Goal: Transaction & Acquisition: Purchase product/service

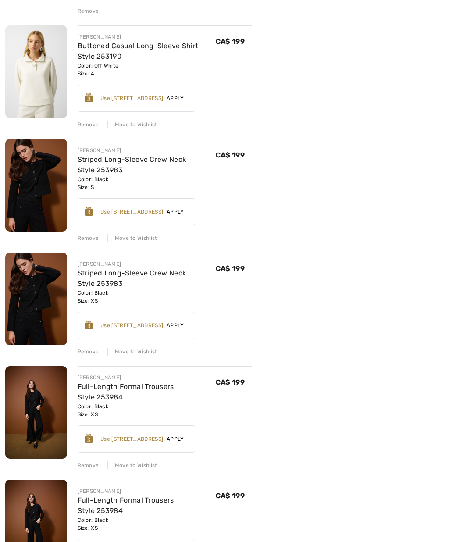
scroll to position [543, 0]
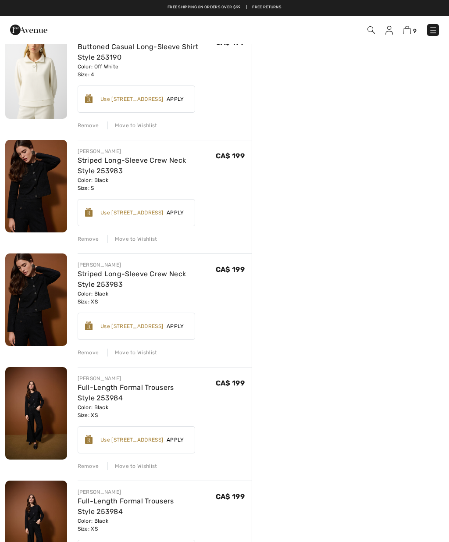
click at [94, 240] on div "Remove" at bounding box center [88, 239] width 21 height 8
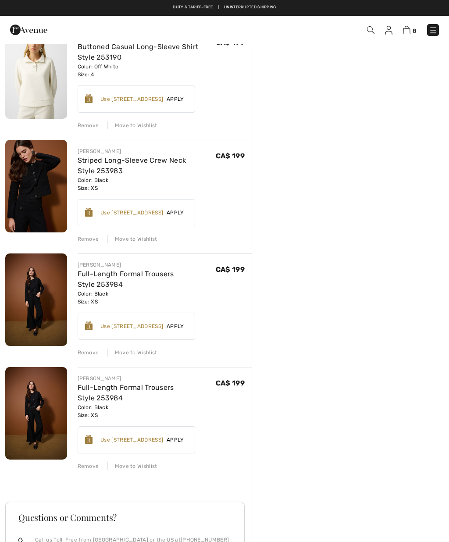
click at [90, 464] on div "Remove" at bounding box center [88, 466] width 21 height 8
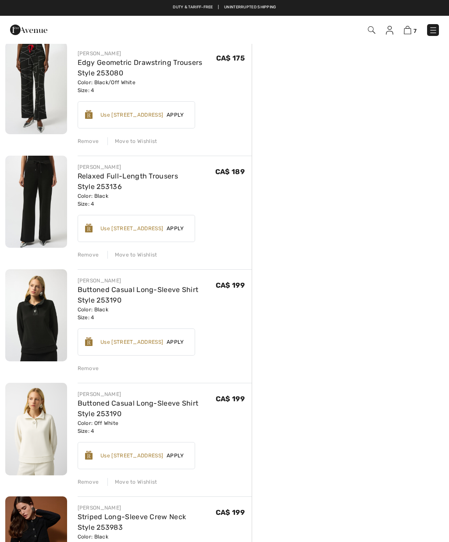
scroll to position [186, 0]
click at [157, 180] on link "Relaxed Full-Length Trousers Style 253136" at bounding box center [128, 181] width 100 height 19
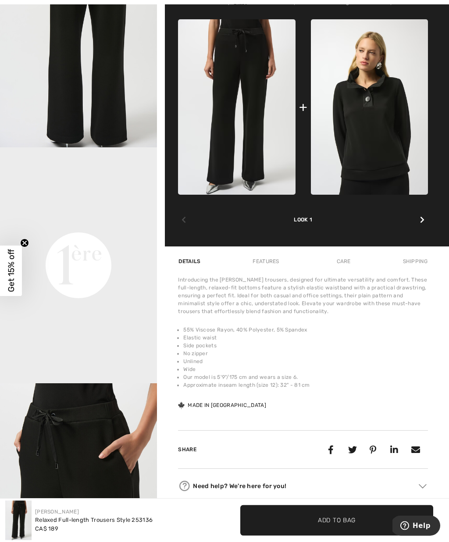
scroll to position [368, 0]
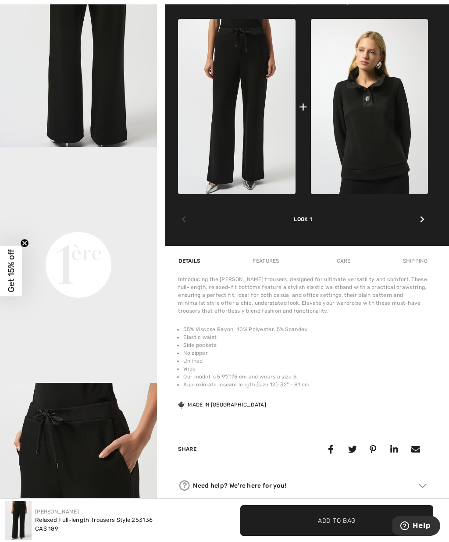
click at [384, 181] on img at bounding box center [369, 106] width 117 height 175
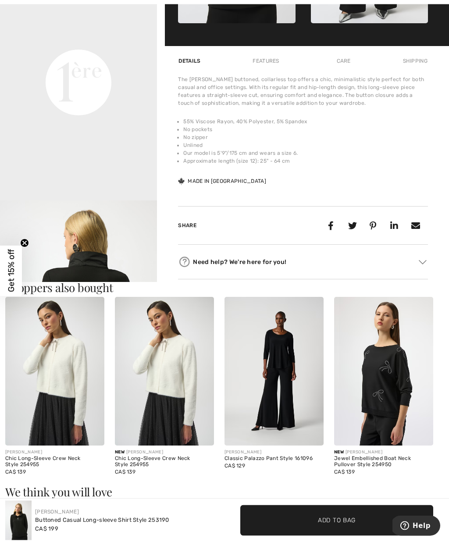
scroll to position [575, 0]
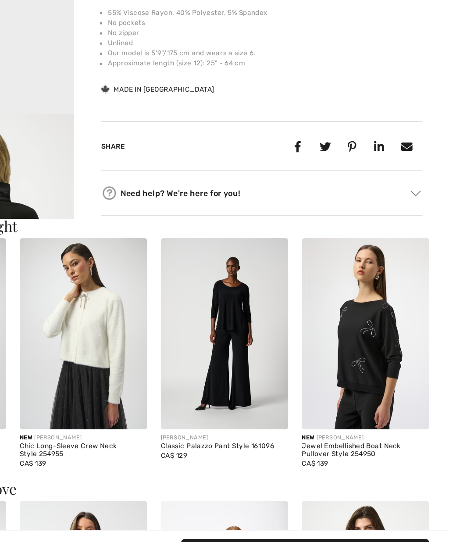
click at [334, 285] on img at bounding box center [383, 345] width 99 height 149
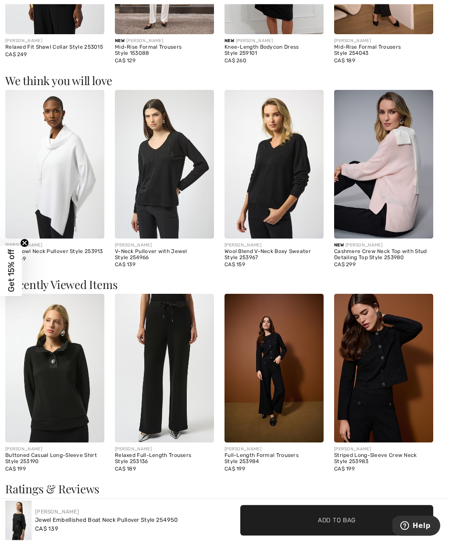
scroll to position [676, 0]
click at [183, 387] on img at bounding box center [164, 368] width 99 height 149
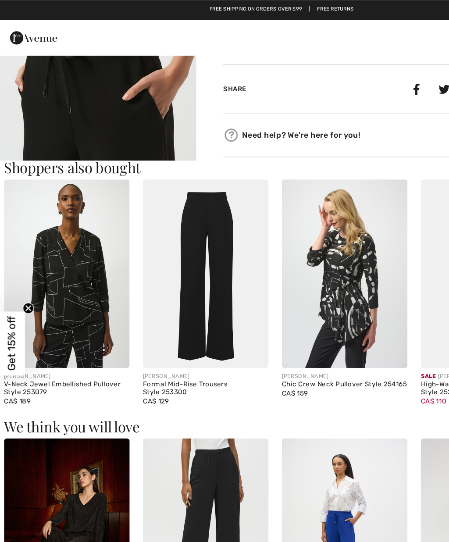
scroll to position [746, 0]
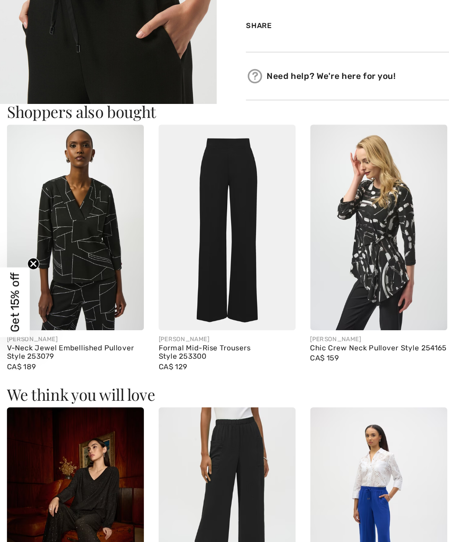
click at [78, 295] on div "[PERSON_NAME]" at bounding box center [54, 298] width 99 height 7
click at [86, 215] on img at bounding box center [54, 217] width 99 height 149
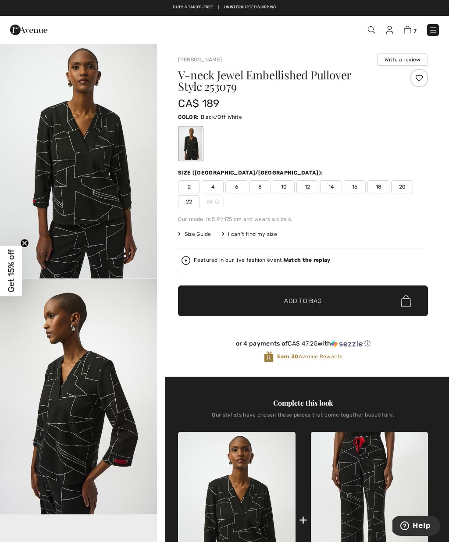
click at [352, 336] on div "or 4 payments of CA$ 47.25 with ⓘ Earn 30 Avenue Rewards" at bounding box center [303, 352] width 250 height 47
click at [215, 187] on span "4" at bounding box center [213, 186] width 22 height 13
click at [307, 298] on span "Add to Bag" at bounding box center [303, 300] width 38 height 9
click at [408, 30] on img at bounding box center [406, 30] width 7 height 8
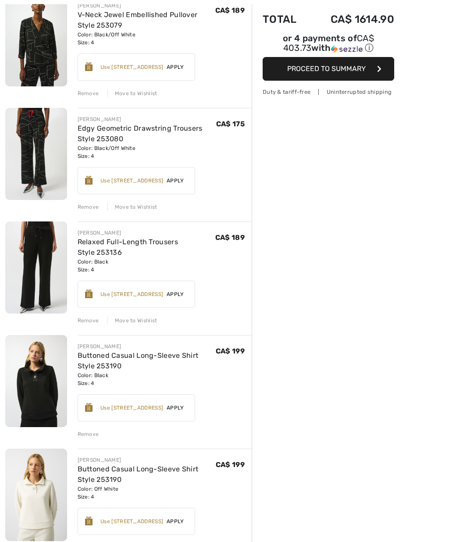
scroll to position [121, 0]
click at [167, 244] on link "Relaxed Full-Length Trousers Style 253136" at bounding box center [128, 247] width 100 height 19
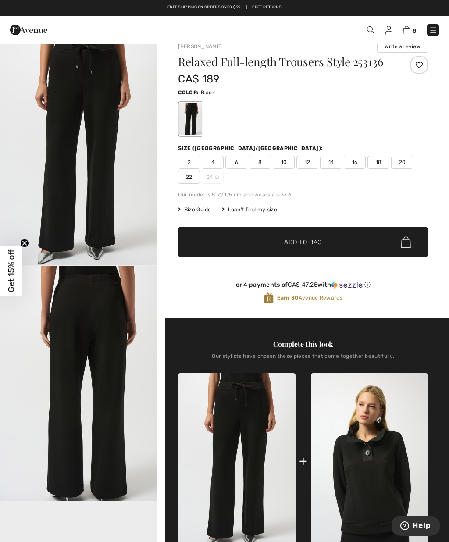
scroll to position [5, 0]
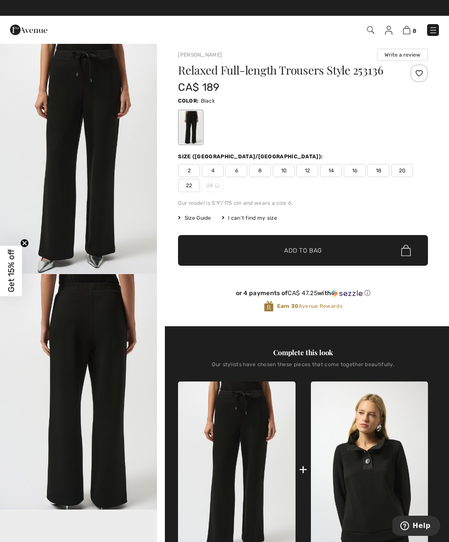
click at [410, 29] on img at bounding box center [406, 30] width 7 height 8
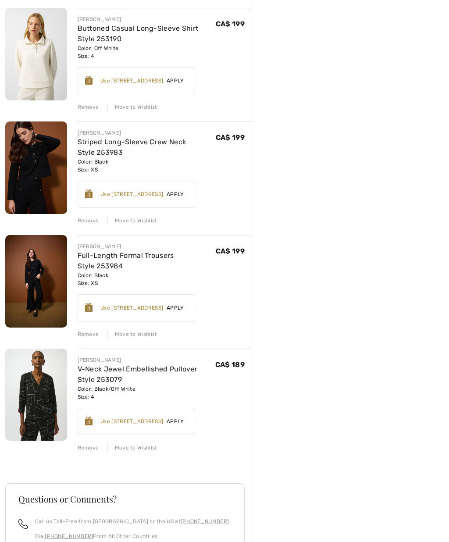
scroll to position [561, 0]
click at [96, 444] on div "Remove" at bounding box center [88, 448] width 21 height 8
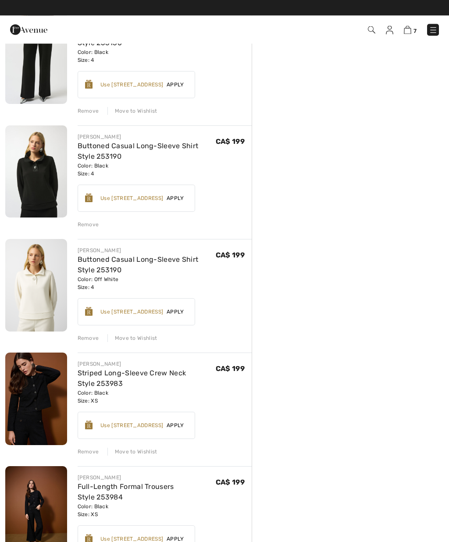
scroll to position [330, 0]
click at [135, 333] on div "Remove Move to Wishlist" at bounding box center [165, 337] width 175 height 10
click at [136, 339] on div "Move to Wishlist" at bounding box center [132, 338] width 50 height 8
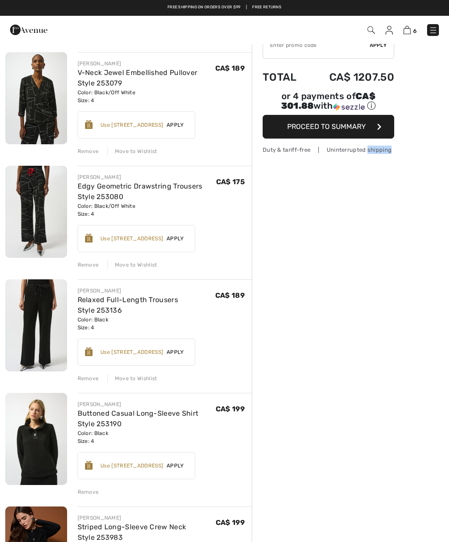
scroll to position [59, 0]
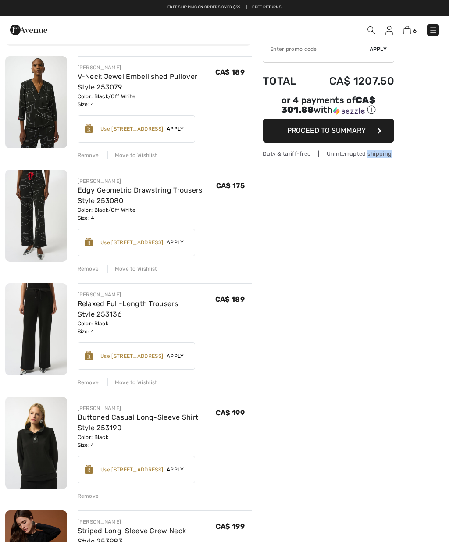
click at [169, 307] on link "Relaxed Full-Length Trousers Style 253136" at bounding box center [128, 309] width 100 height 19
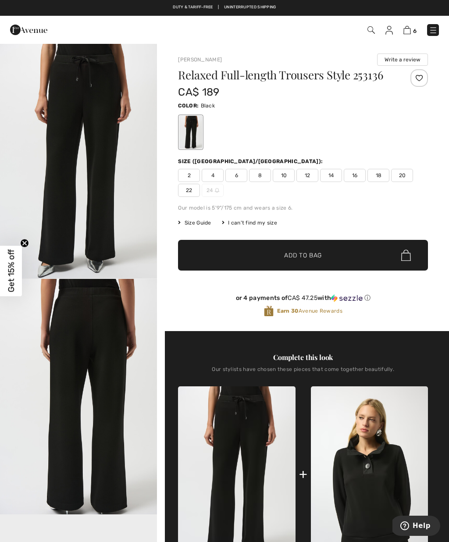
click at [386, 451] on img at bounding box center [369, 473] width 117 height 175
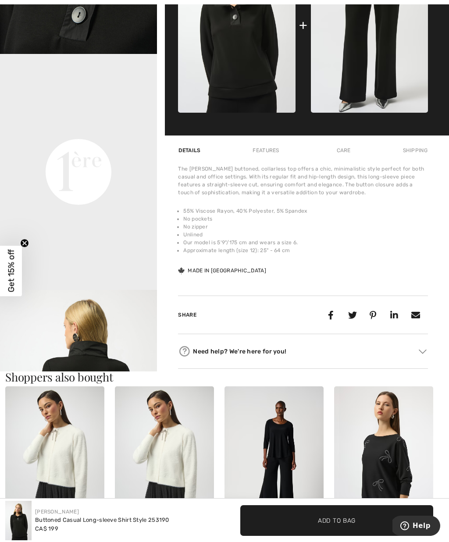
scroll to position [478, 0]
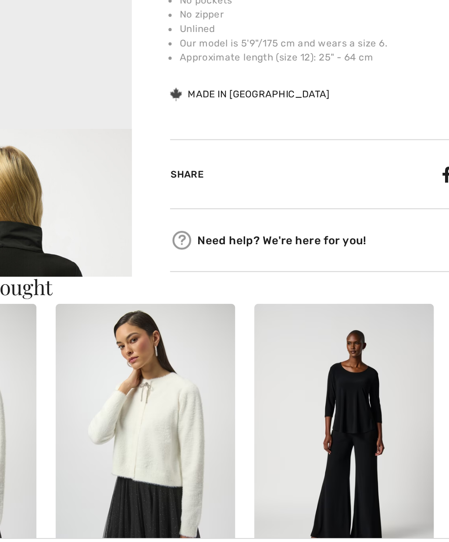
click at [115, 369] on img at bounding box center [164, 443] width 99 height 149
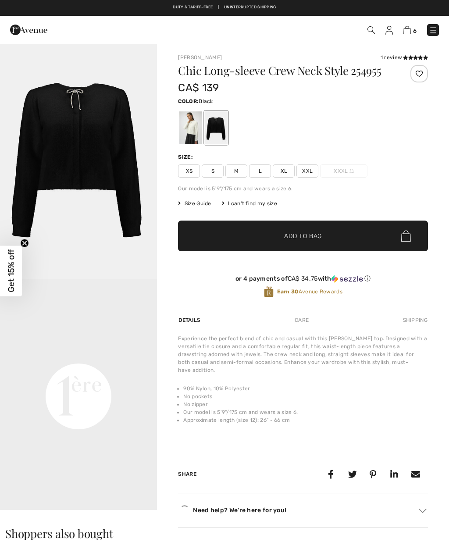
checkbox input "true"
click at [192, 169] on span "XS" at bounding box center [189, 170] width 22 height 13
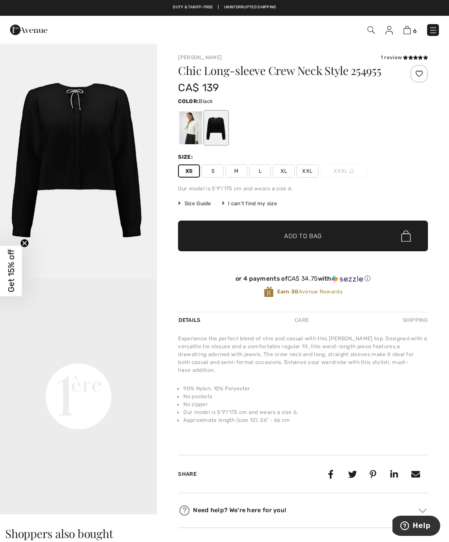
click at [316, 241] on span "✔ Added to Bag Add to Bag" at bounding box center [303, 236] width 250 height 31
click at [217, 130] on div at bounding box center [216, 127] width 23 height 33
click at [219, 130] on div at bounding box center [216, 127] width 23 height 33
click at [189, 171] on span "XS" at bounding box center [189, 170] width 22 height 13
click at [237, 239] on span "✔ Added to Bag Add to Bag" at bounding box center [303, 236] width 250 height 31
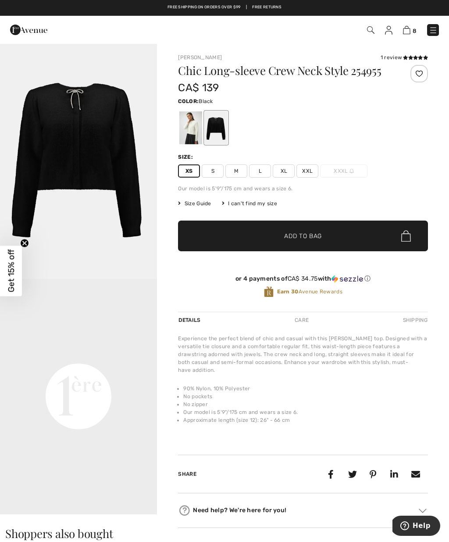
click at [107, 165] on img "1 / 1" at bounding box center [78, 161] width 157 height 236
click at [221, 129] on div at bounding box center [216, 127] width 23 height 33
click at [217, 126] on div at bounding box center [216, 127] width 23 height 33
click at [410, 28] on img at bounding box center [406, 30] width 7 height 8
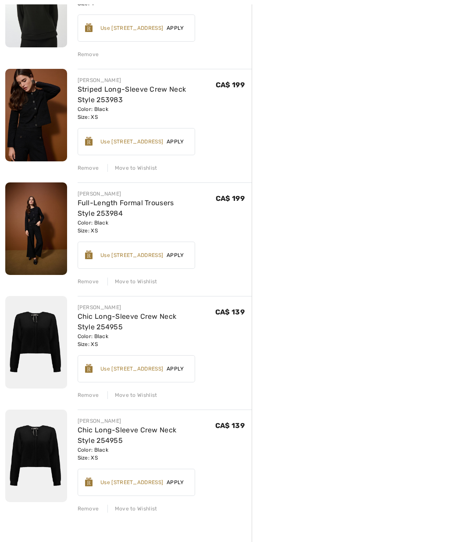
scroll to position [500, 0]
click at [136, 392] on div "Move to Wishlist" at bounding box center [132, 395] width 50 height 8
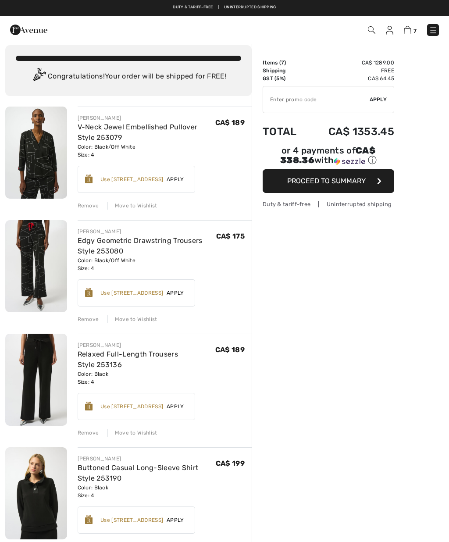
scroll to position [0, 0]
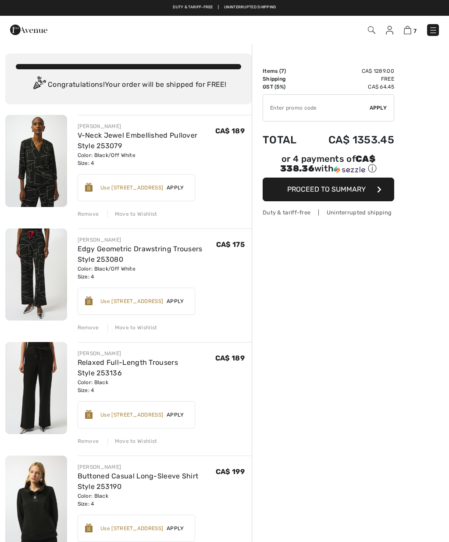
click at [372, 28] on img at bounding box center [371, 29] width 7 height 7
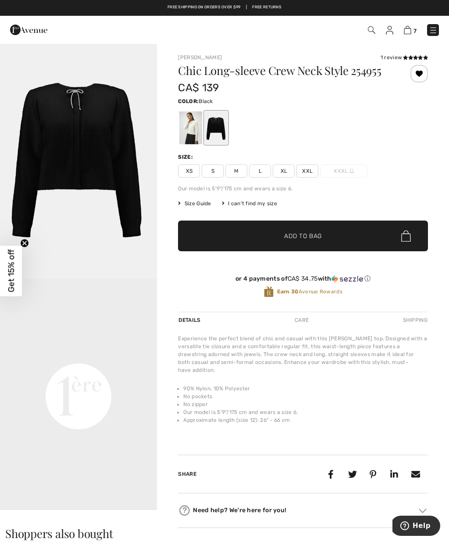
click at [405, 33] on img at bounding box center [407, 30] width 7 height 8
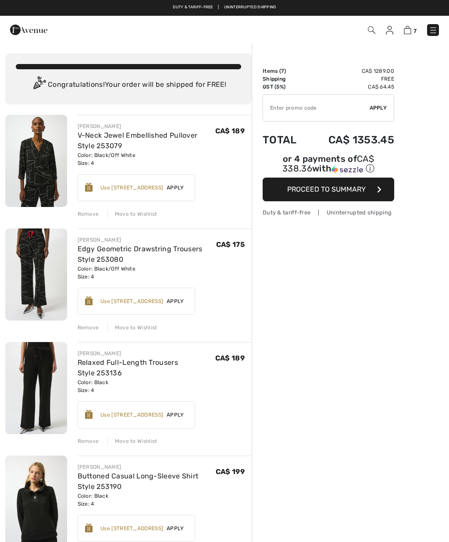
click at [172, 360] on link "Relaxed Full-Length Trousers Style 253136" at bounding box center [128, 367] width 100 height 19
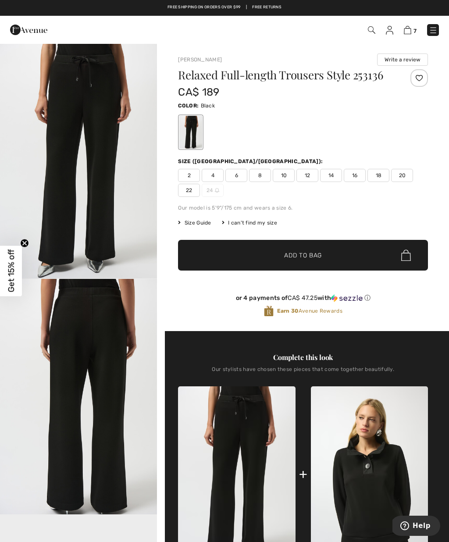
click at [390, 29] on img at bounding box center [389, 30] width 7 height 9
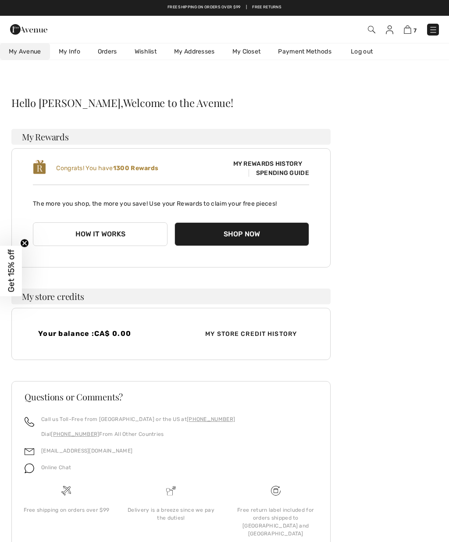
click at [107, 48] on link "Orders" at bounding box center [107, 51] width 37 height 16
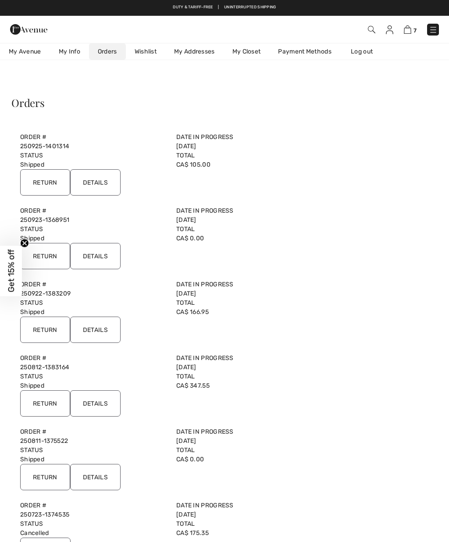
click at [108, 185] on input "Details" at bounding box center [95, 182] width 50 height 26
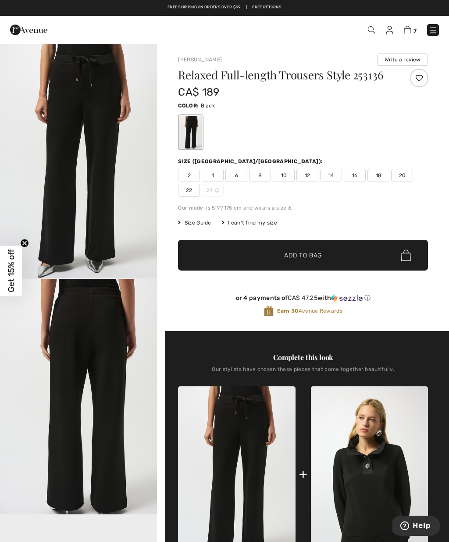
click at [409, 31] on img at bounding box center [407, 30] width 7 height 8
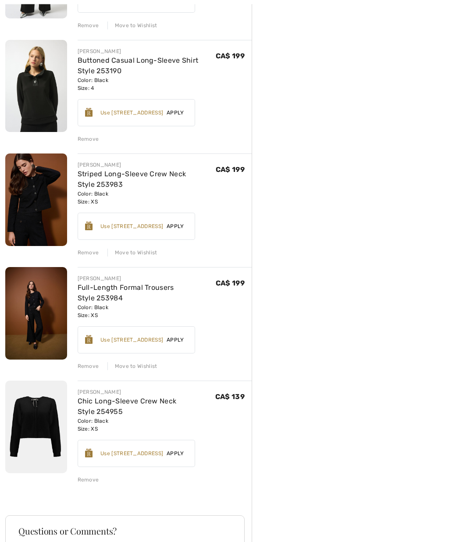
scroll to position [416, 0]
click at [88, 480] on div "Remove" at bounding box center [88, 480] width 21 height 8
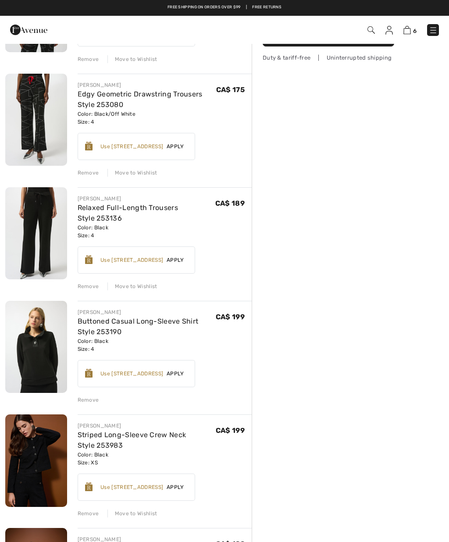
scroll to position [0, 0]
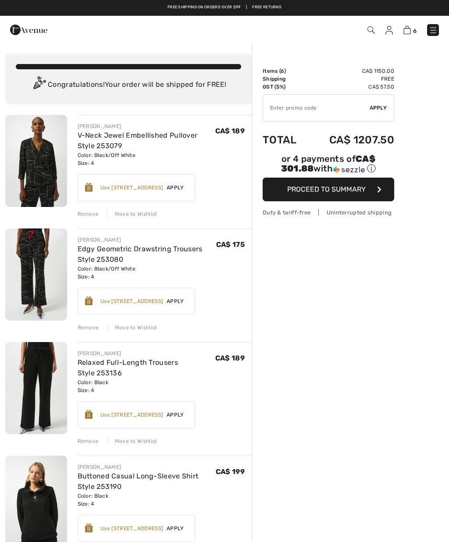
click at [387, 30] on img at bounding box center [389, 30] width 7 height 9
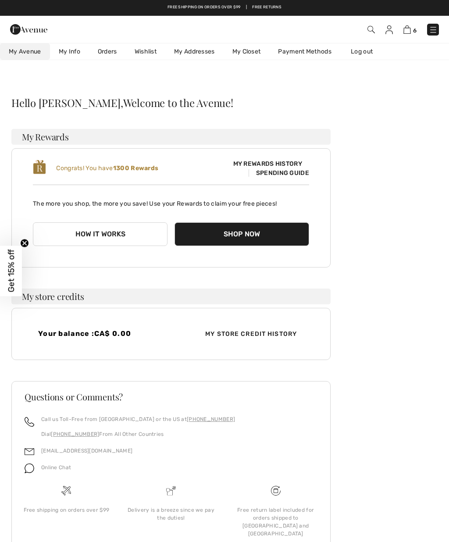
click at [112, 49] on link "Orders" at bounding box center [107, 51] width 37 height 16
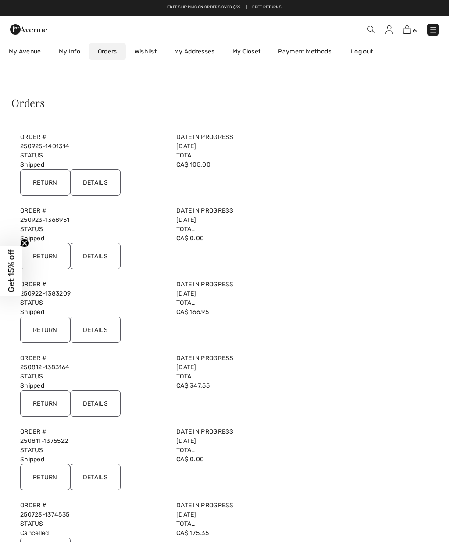
click at [107, 263] on input "Details" at bounding box center [95, 256] width 50 height 26
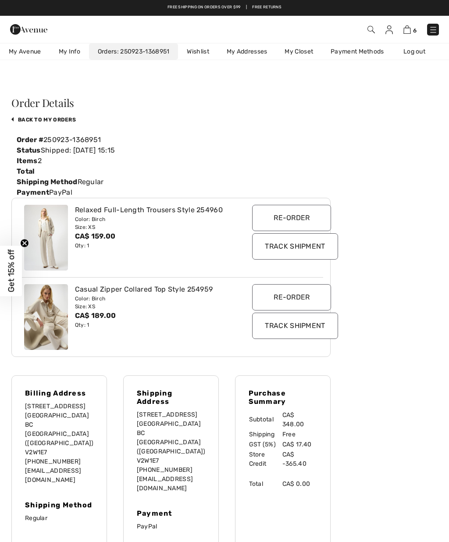
click at [6, 355] on div "What do you want? Use the same color and size ? Use the same or Change color or…" at bounding box center [224, 434] width 449 height 677
click at [182, 215] on div "Relaxed Full-Length Trousers Style 254960" at bounding box center [158, 210] width 167 height 11
click at [178, 215] on div "Relaxed Full-Length Trousers Style 254960" at bounding box center [158, 210] width 167 height 11
click at [410, 31] on img at bounding box center [406, 29] width 7 height 8
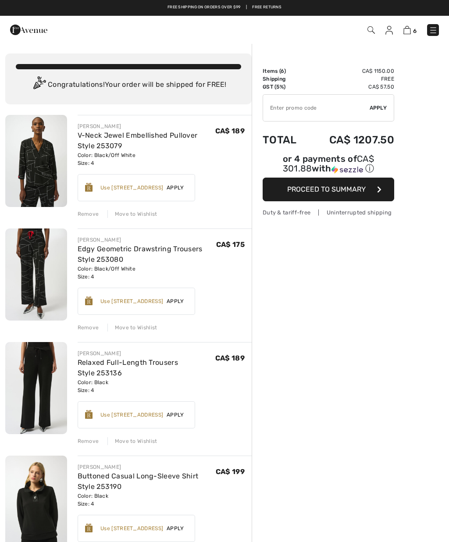
click at [371, 26] on img at bounding box center [371, 29] width 7 height 7
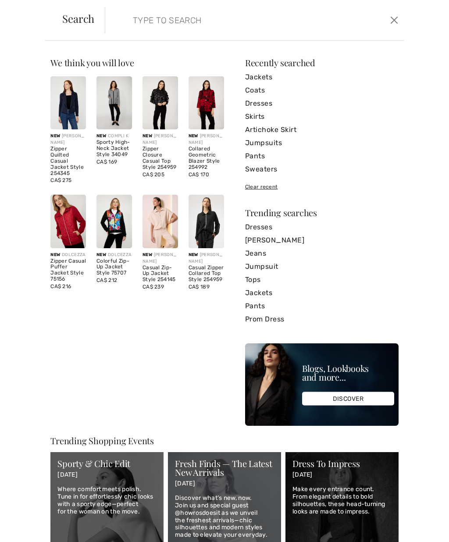
click at [254, 27] on input "search" at bounding box center [224, 20] width 196 height 26
click at [188, 18] on input "search" at bounding box center [224, 20] width 196 height 26
paste input "254960"
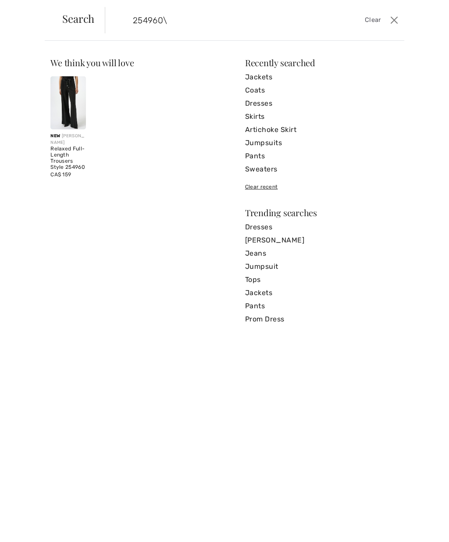
type input "254960\"
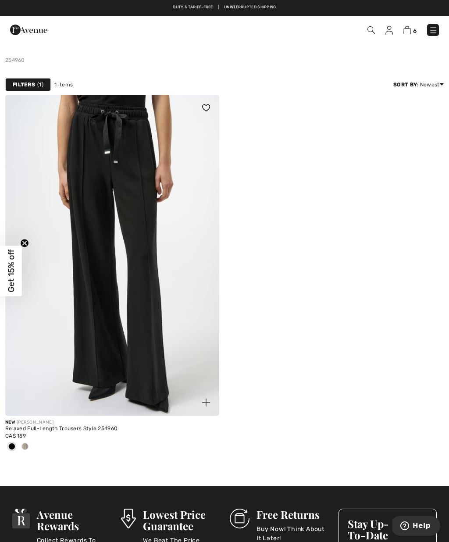
click at [176, 323] on img at bounding box center [112, 255] width 214 height 321
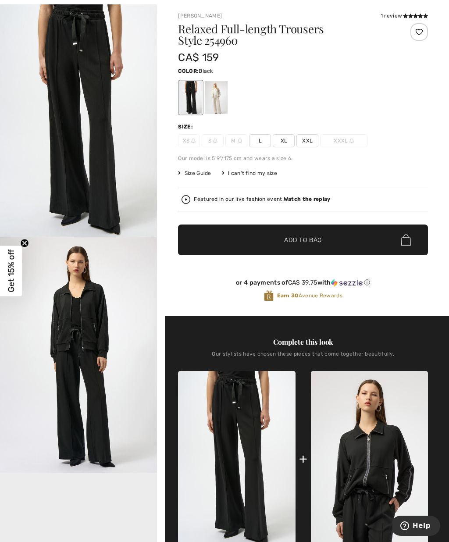
scroll to position [64, 0]
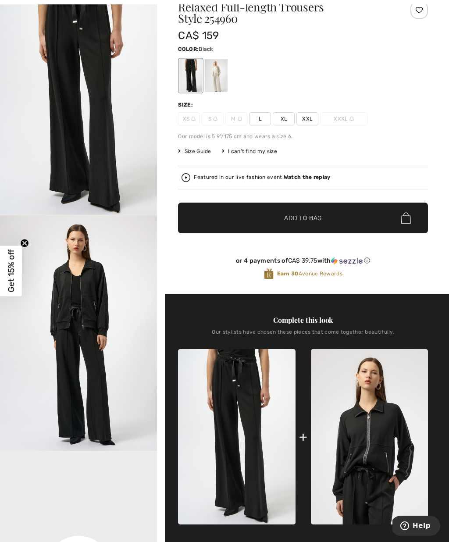
click at [375, 432] on img at bounding box center [369, 436] width 117 height 175
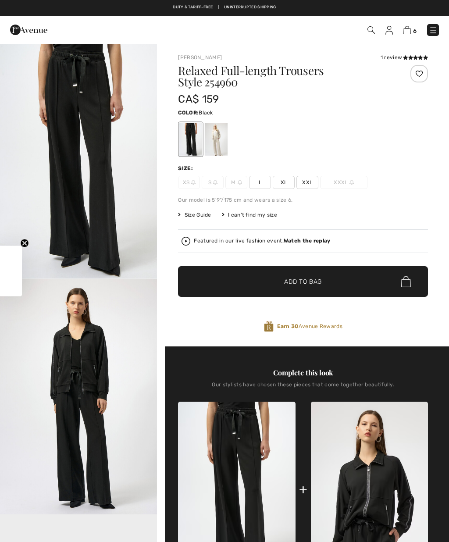
checkbox input "true"
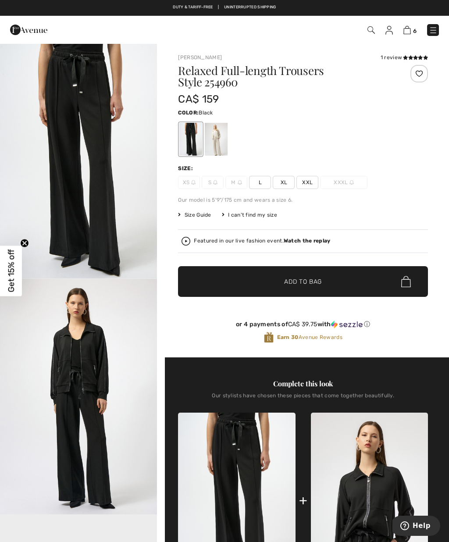
click at [381, 461] on img at bounding box center [369, 500] width 117 height 175
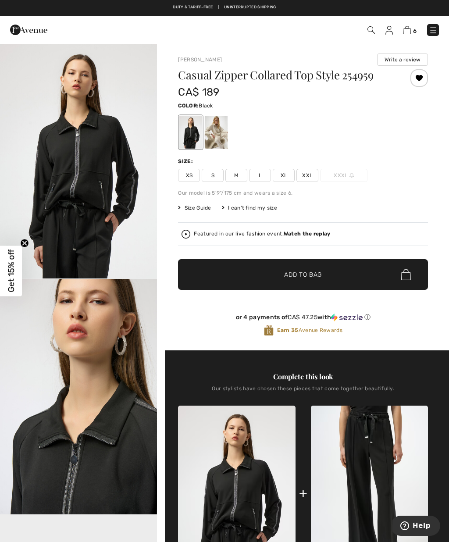
click at [196, 172] on span "XS" at bounding box center [189, 175] width 22 height 13
click at [232, 266] on span "✔ Added to Bag Add to Bag" at bounding box center [303, 274] width 250 height 31
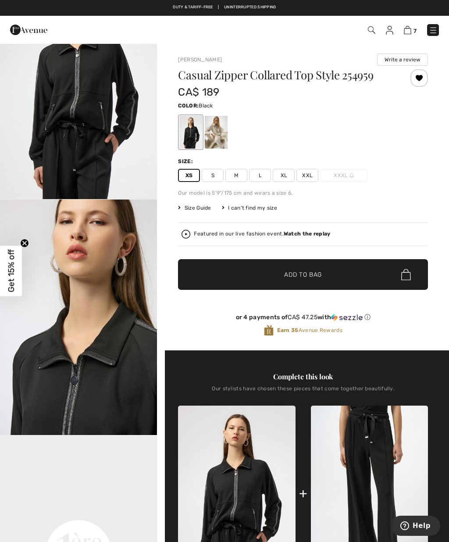
click at [213, 175] on span "S" at bounding box center [213, 175] width 22 height 13
click at [325, 278] on span "✔ Added to Bag Add to Bag" at bounding box center [303, 274] width 250 height 31
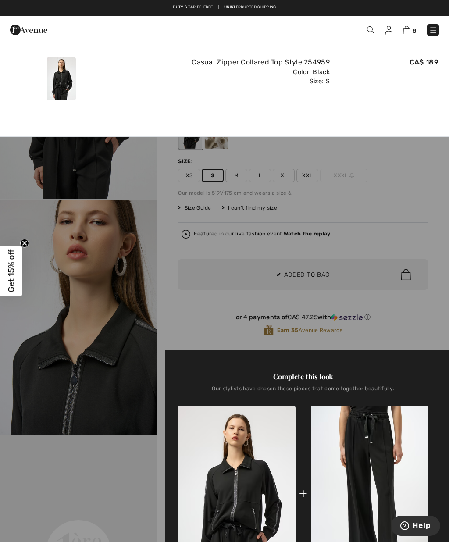
click at [409, 29] on img at bounding box center [406, 30] width 7 height 8
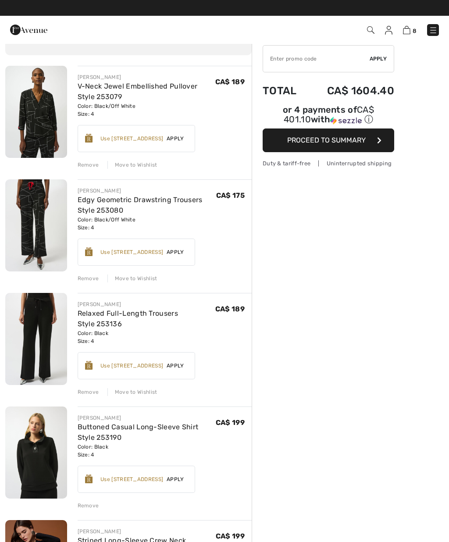
scroll to position [49, 0]
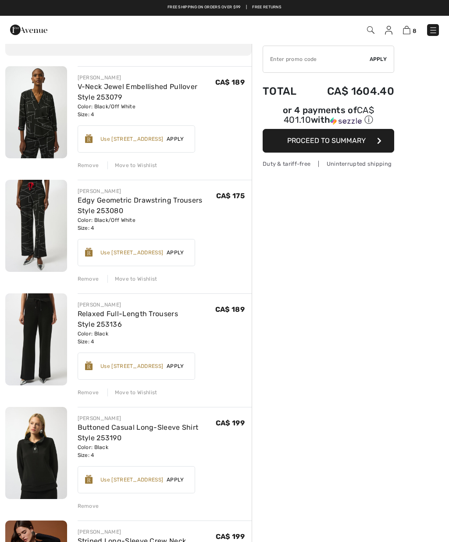
click at [178, 314] on link "Relaxed Full-Length Trousers Style 253136" at bounding box center [128, 319] width 100 height 19
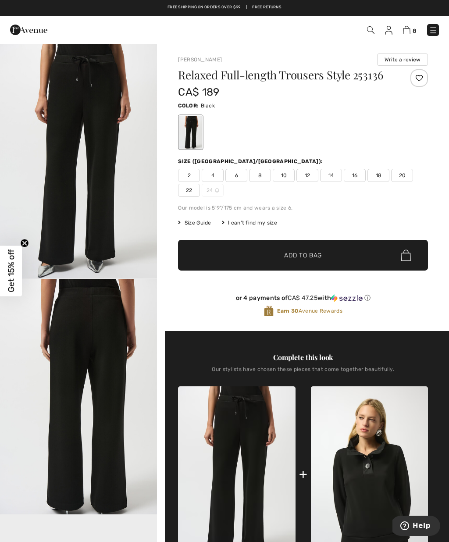
click at [409, 30] on img at bounding box center [406, 30] width 7 height 8
